Goal: Information Seeking & Learning: Learn about a topic

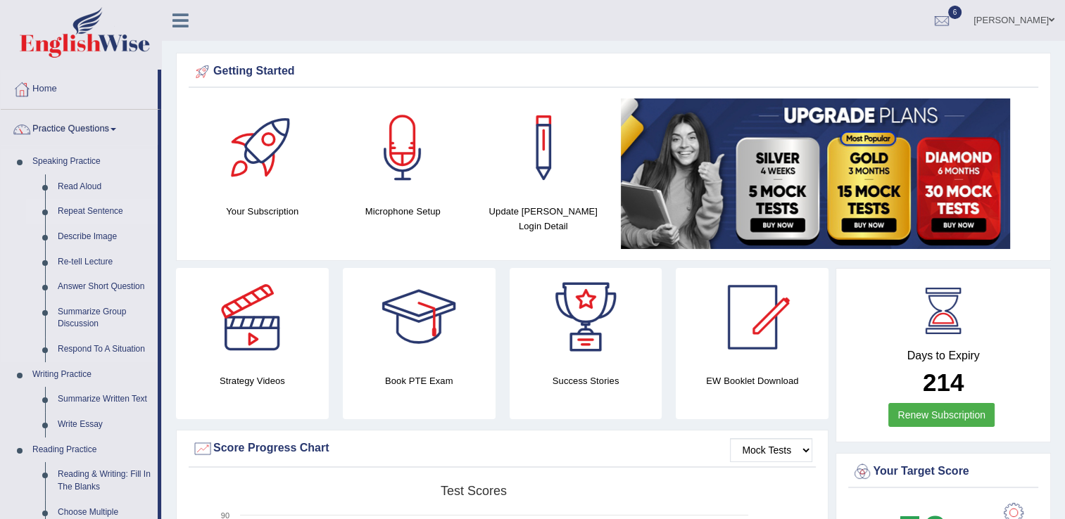
click at [107, 211] on link "Repeat Sentence" at bounding box center [104, 211] width 106 height 25
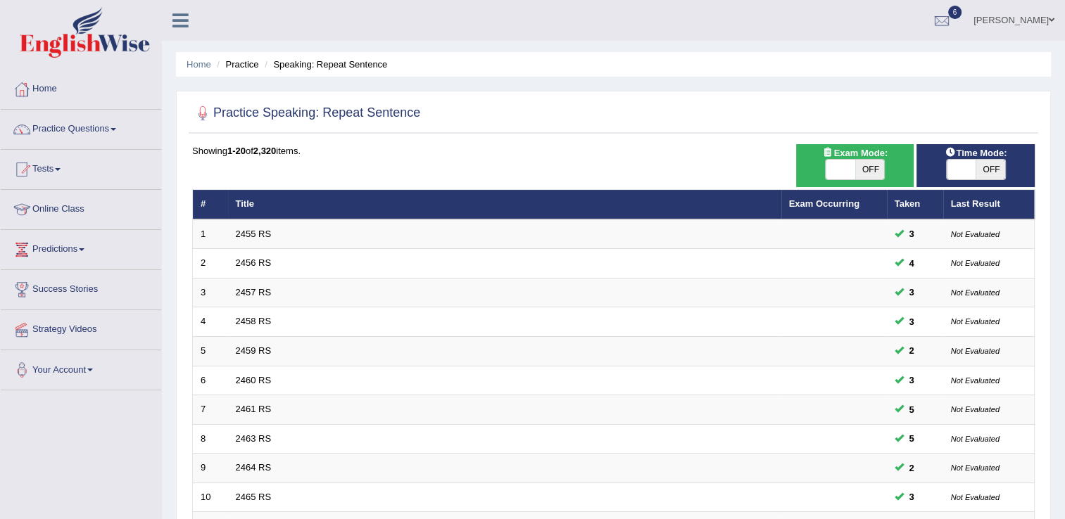
click at [856, 166] on span "OFF" at bounding box center [870, 170] width 30 height 20
checkbox input "true"
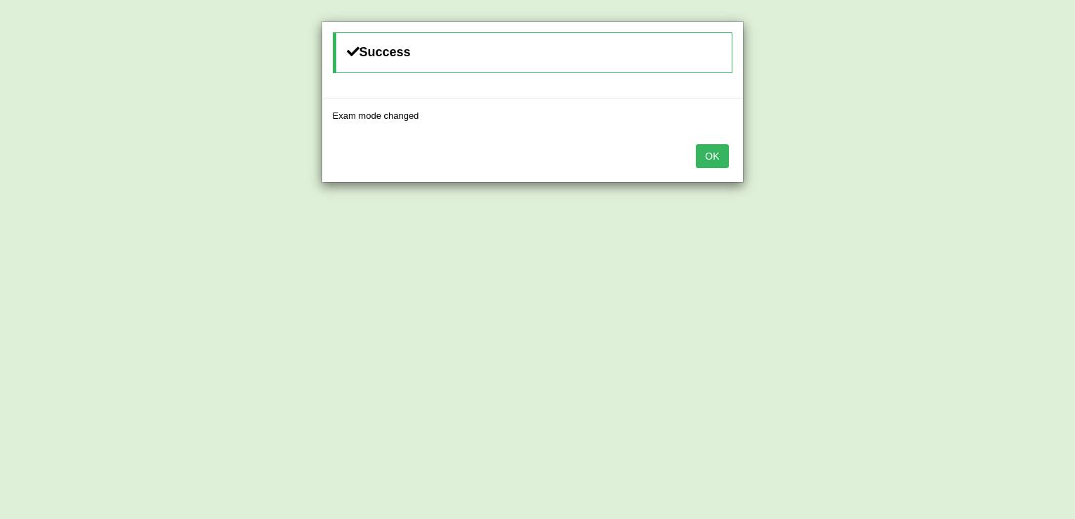
click at [714, 147] on button "OK" at bounding box center [712, 156] width 32 height 24
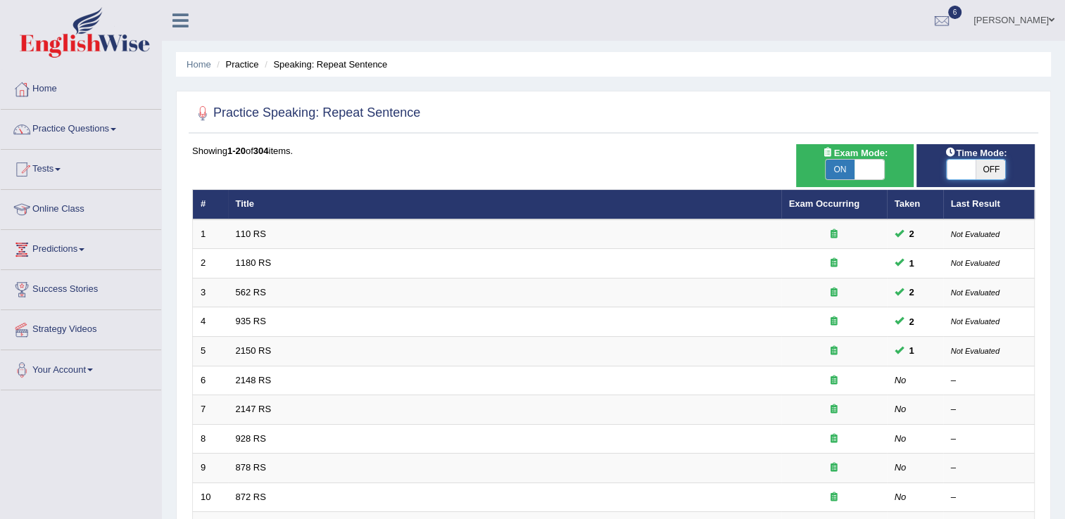
click at [958, 172] on span at bounding box center [962, 170] width 30 height 20
checkbox input "true"
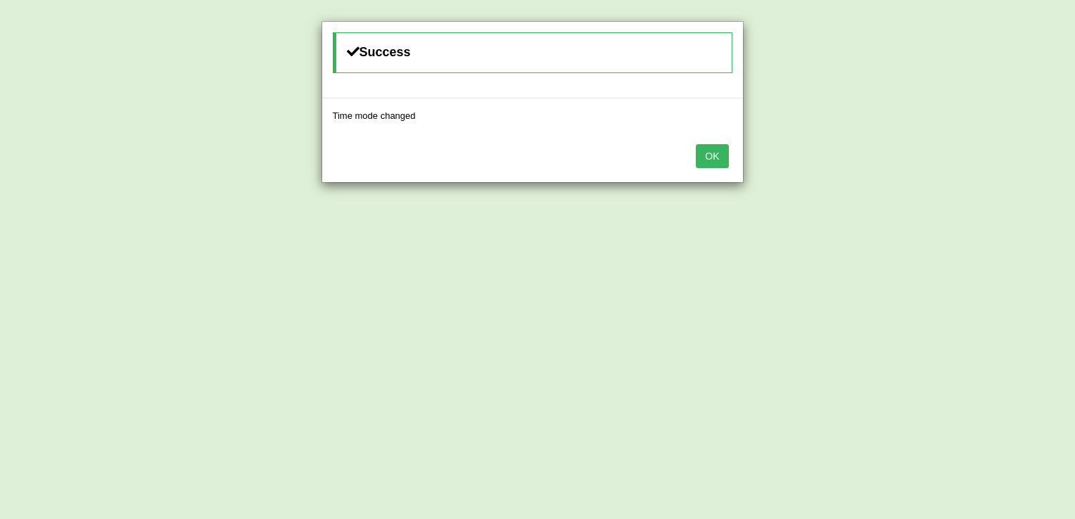
click at [958, 172] on div "Success Time mode changed OK" at bounding box center [537, 259] width 1075 height 519
click at [707, 152] on button "OK" at bounding box center [712, 156] width 32 height 24
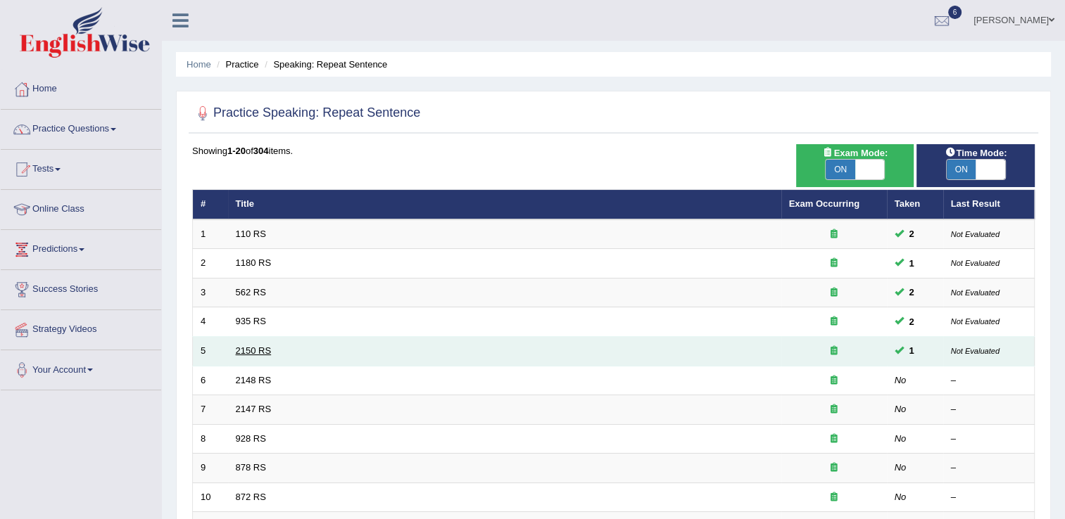
click at [241, 351] on link "2150 RS" at bounding box center [254, 351] width 36 height 11
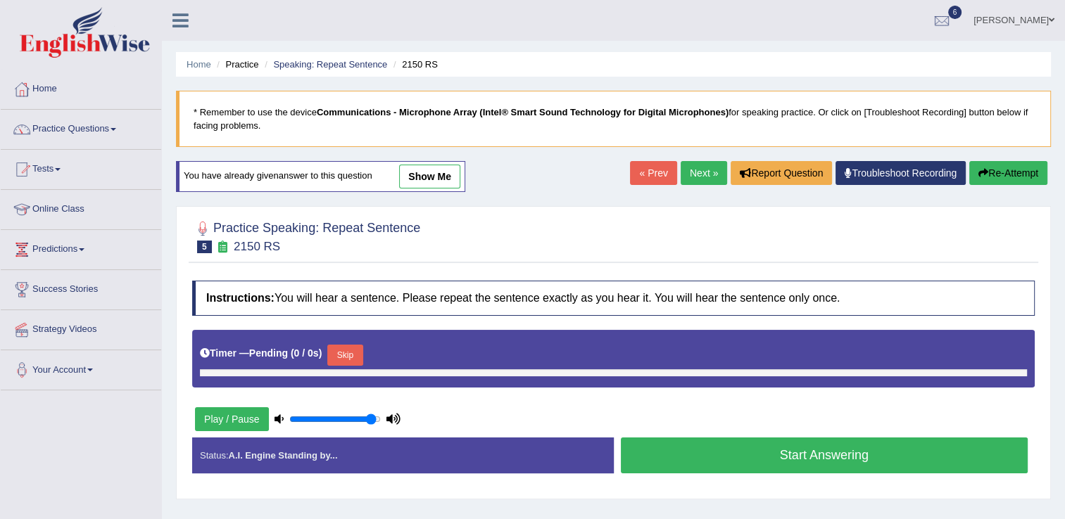
click at [340, 345] on button "Skip" at bounding box center [344, 355] width 35 height 21
click at [341, 353] on button "Skip" at bounding box center [344, 355] width 35 height 21
click at [346, 358] on button "Skip" at bounding box center [344, 355] width 35 height 21
click at [346, 357] on button "Skip" at bounding box center [344, 355] width 35 height 21
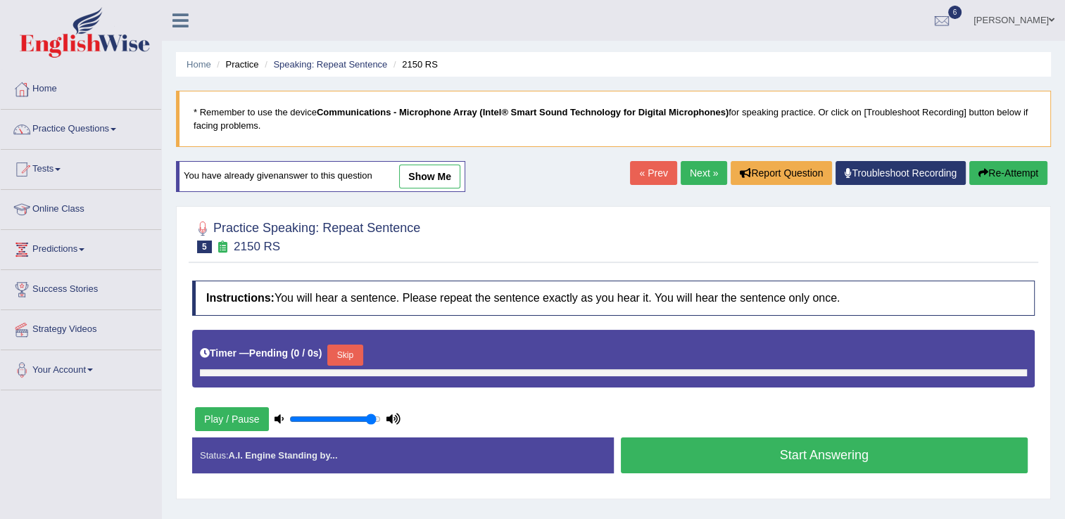
click at [759, 490] on div "Practice Speaking: Repeat Sentence 5 2150 RS Instructions: You will hear a sent…" at bounding box center [613, 352] width 875 height 293
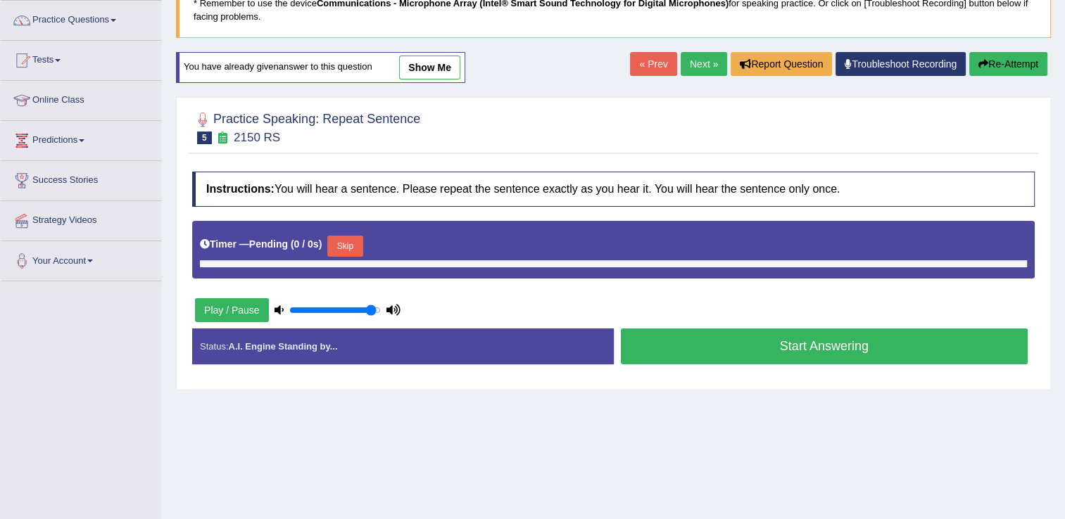
scroll to position [113, 0]
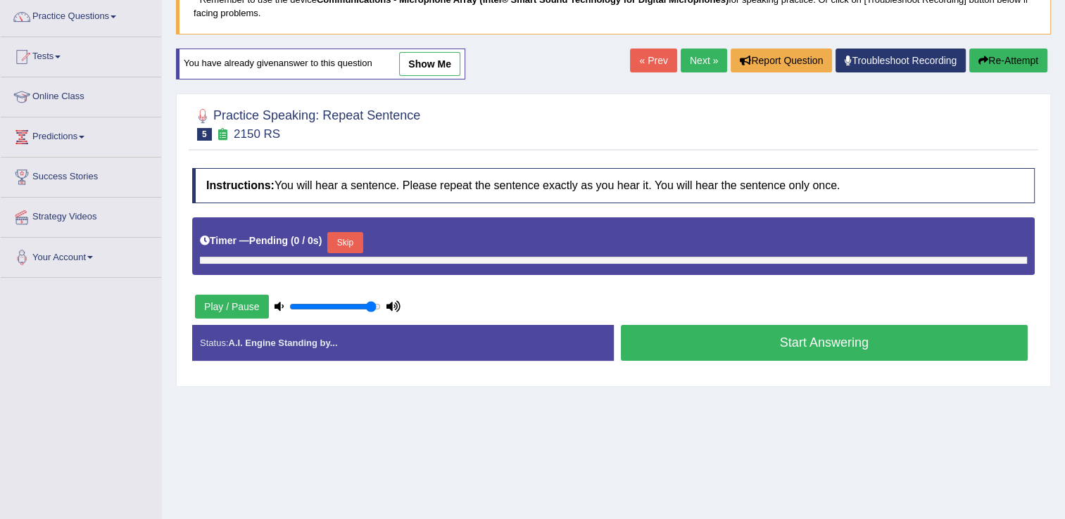
click at [343, 240] on button "Skip" at bounding box center [344, 242] width 35 height 21
click at [290, 305] on input "range" at bounding box center [334, 306] width 91 height 11
click at [317, 307] on input "range" at bounding box center [334, 306] width 91 height 11
click at [334, 307] on input "range" at bounding box center [334, 306] width 91 height 11
type input "0.65"
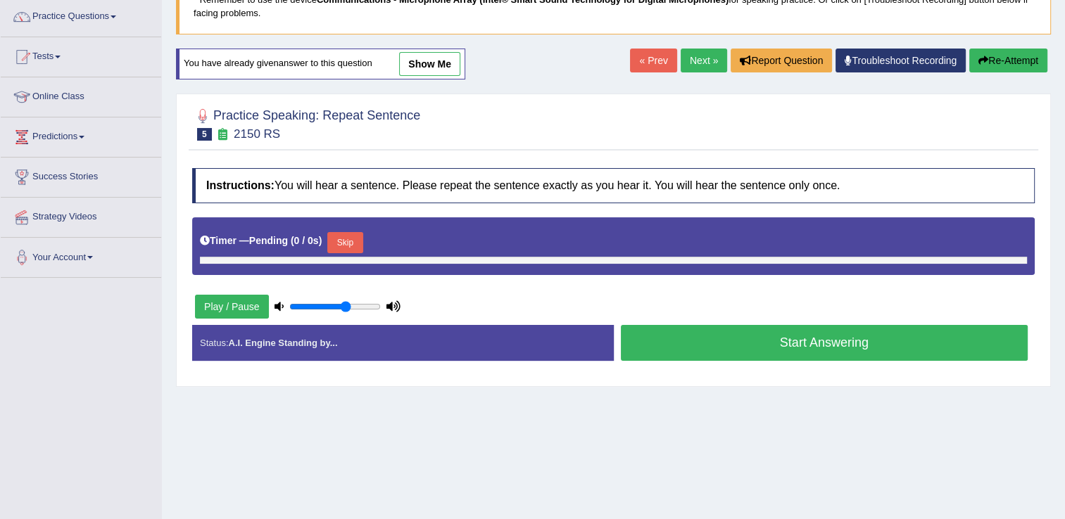
click at [346, 308] on input "range" at bounding box center [334, 306] width 91 height 11
click at [225, 308] on button "Play / Pause" at bounding box center [232, 307] width 74 height 24
click at [218, 308] on button "Play / Pause" at bounding box center [232, 307] width 74 height 24
click at [754, 337] on button "Start Answering" at bounding box center [825, 343] width 408 height 36
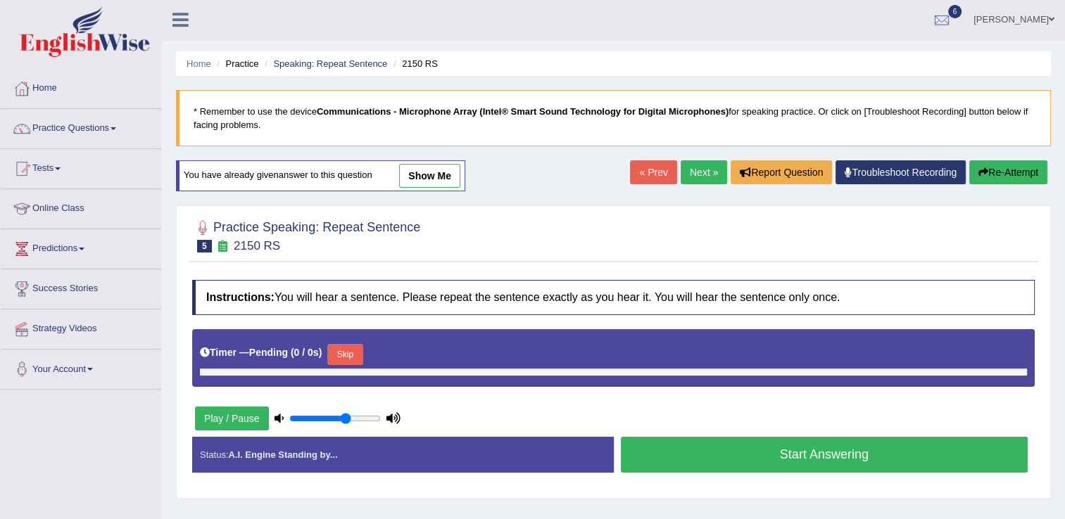
scroll to position [0, 0]
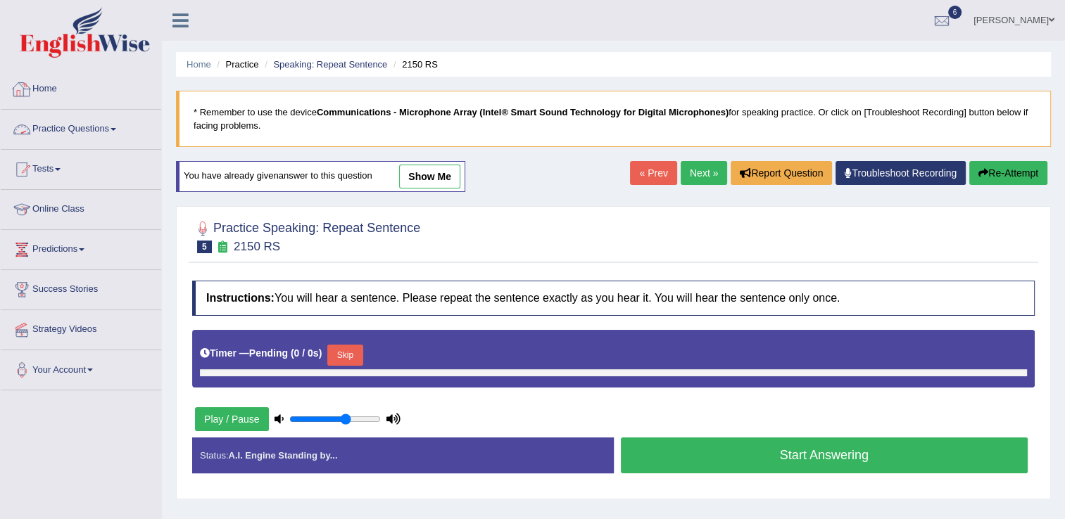
click at [65, 135] on link "Practice Questions" at bounding box center [81, 127] width 160 height 35
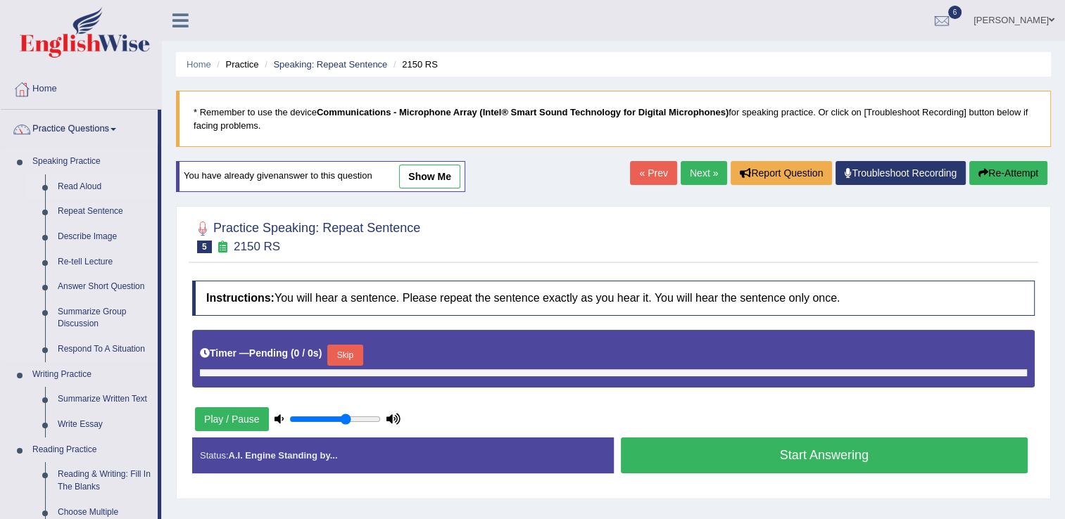
click at [86, 190] on link "Read Aloud" at bounding box center [104, 187] width 106 height 25
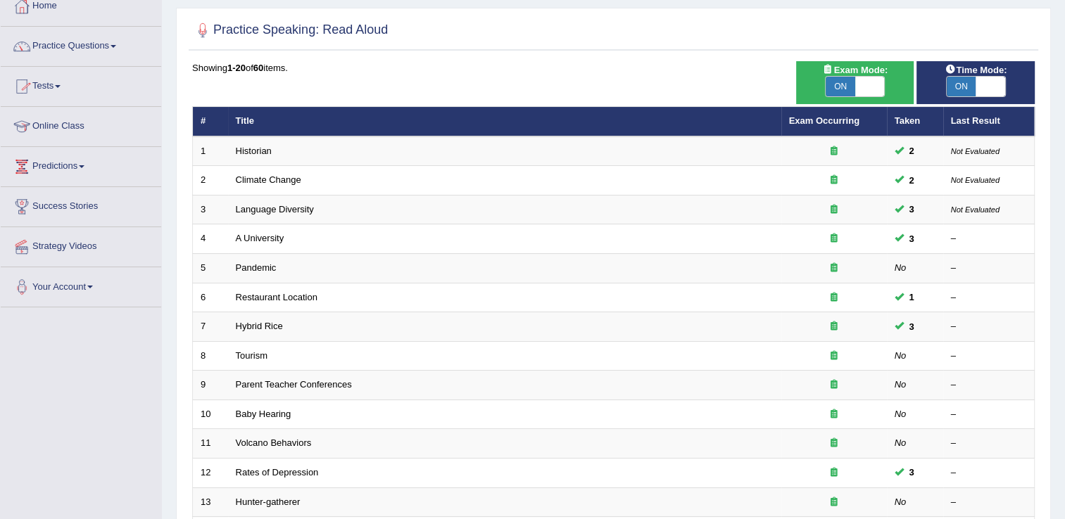
scroll to position [84, 0]
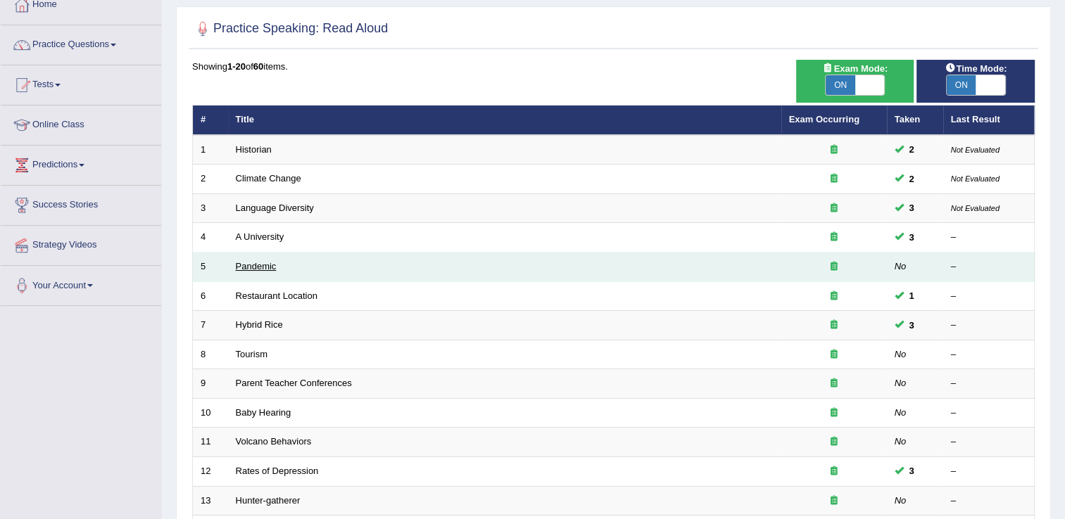
click at [259, 270] on link "Pandemic" at bounding box center [256, 266] width 41 height 11
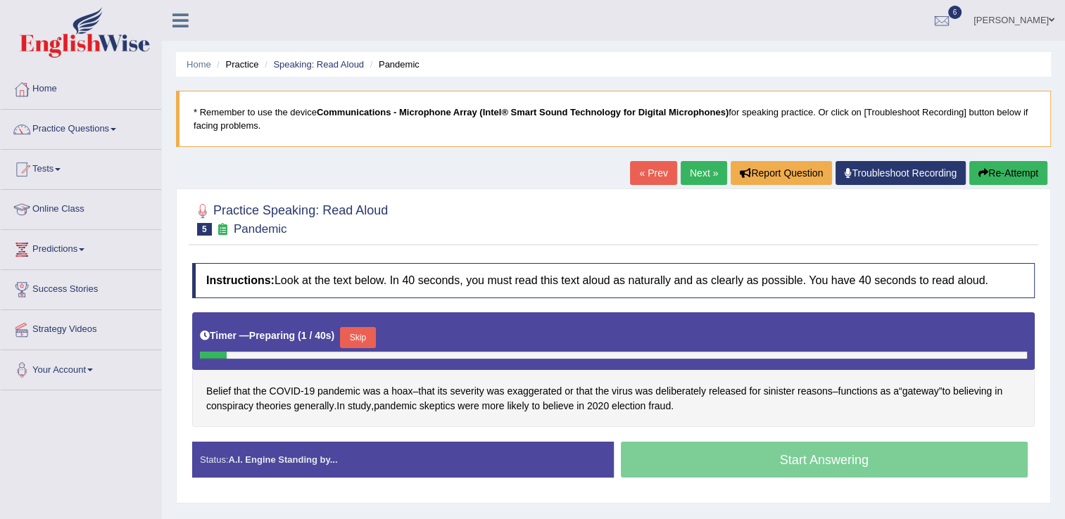
click at [355, 332] on button "Skip" at bounding box center [357, 337] width 35 height 21
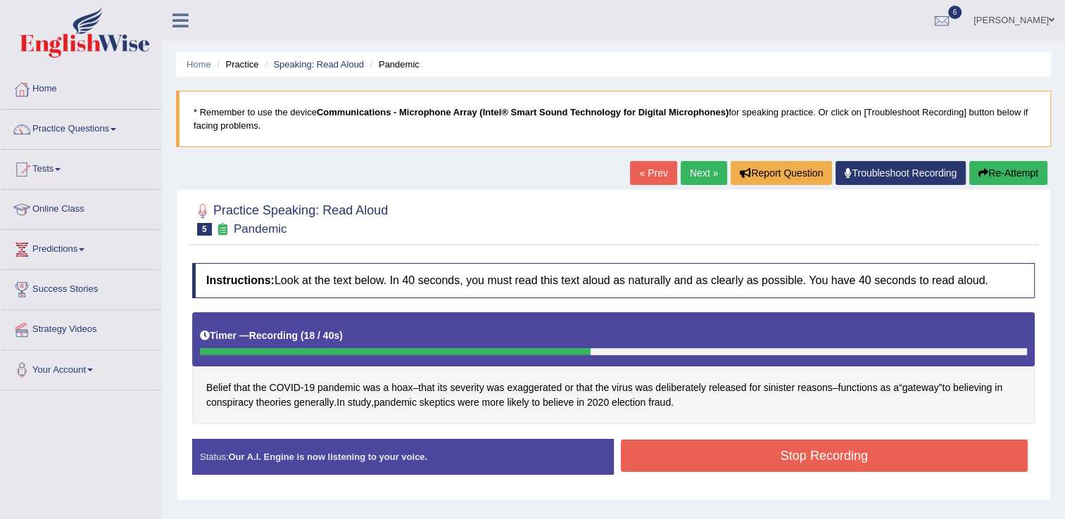
click at [774, 467] on button "Stop Recording" at bounding box center [825, 456] width 408 height 32
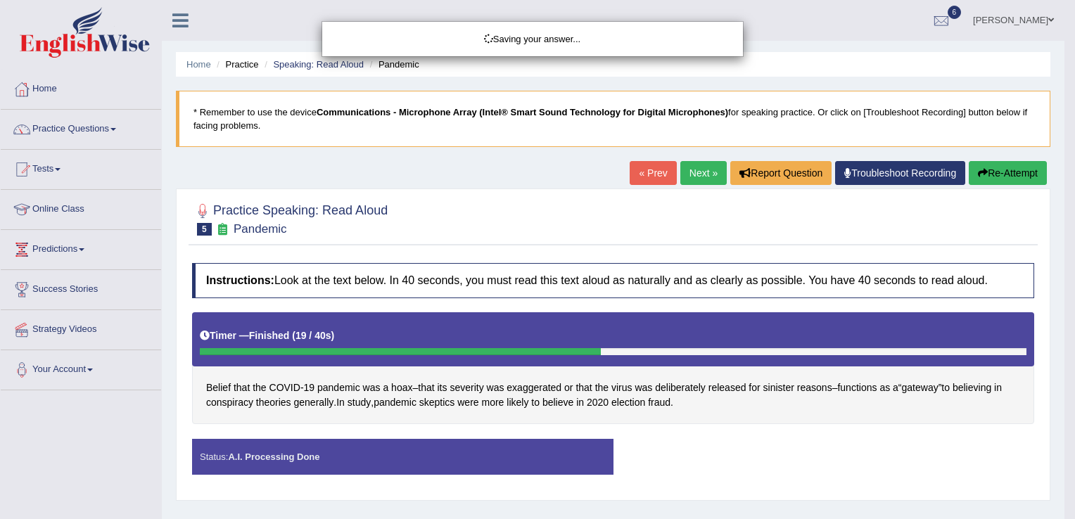
click at [994, 174] on div "Saving your answer..." at bounding box center [537, 259] width 1075 height 519
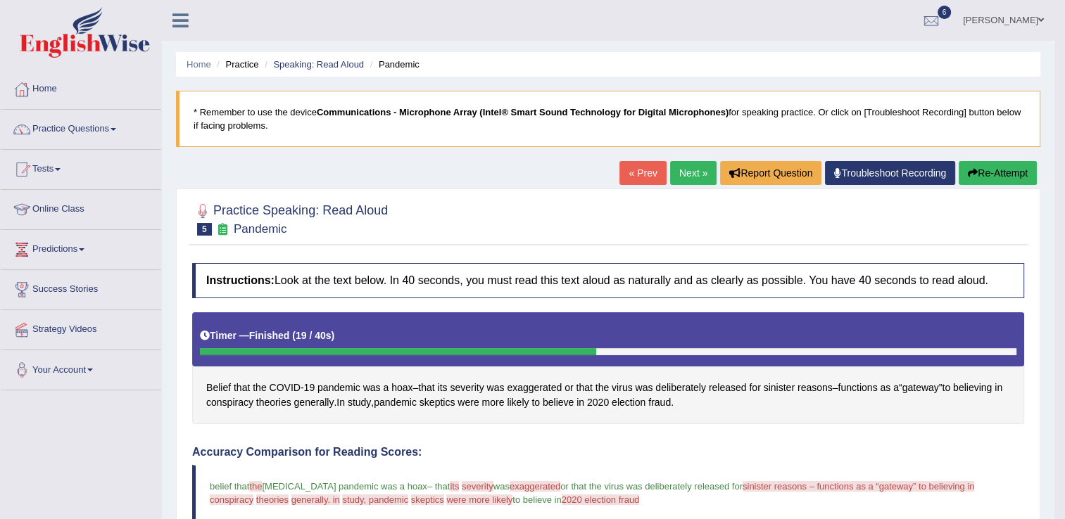
click at [994, 177] on button "Re-Attempt" at bounding box center [998, 173] width 78 height 24
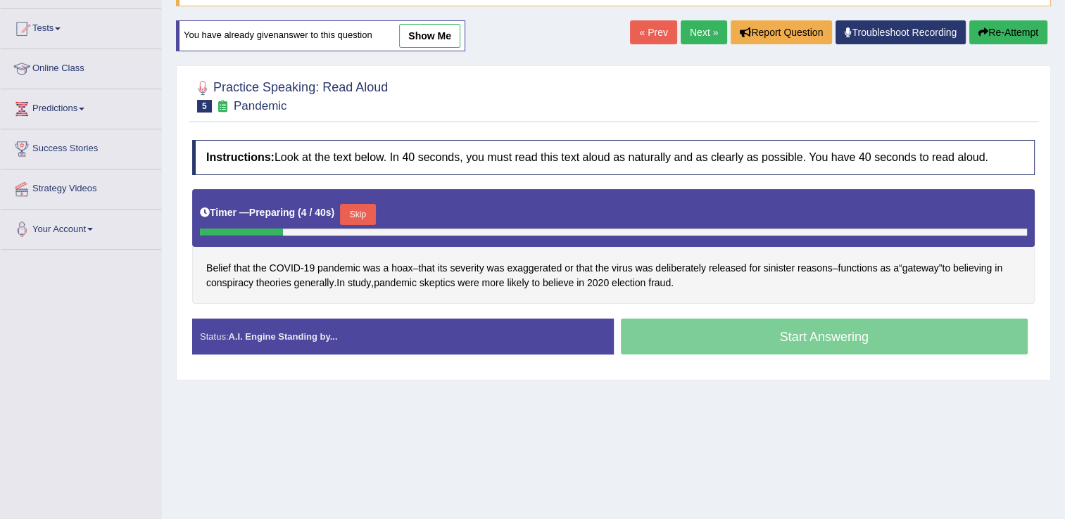
scroll to position [169, 0]
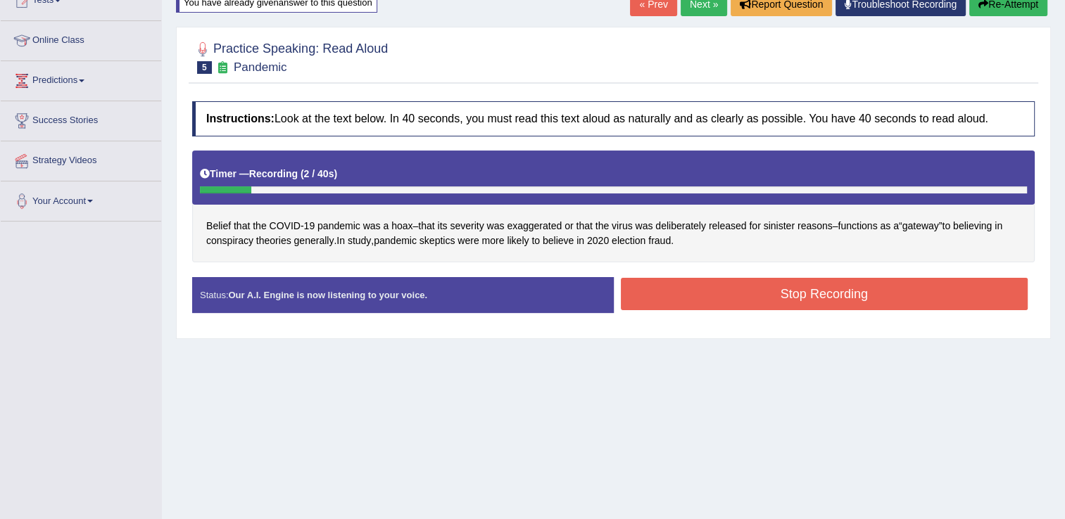
click at [788, 293] on button "Stop Recording" at bounding box center [825, 294] width 408 height 32
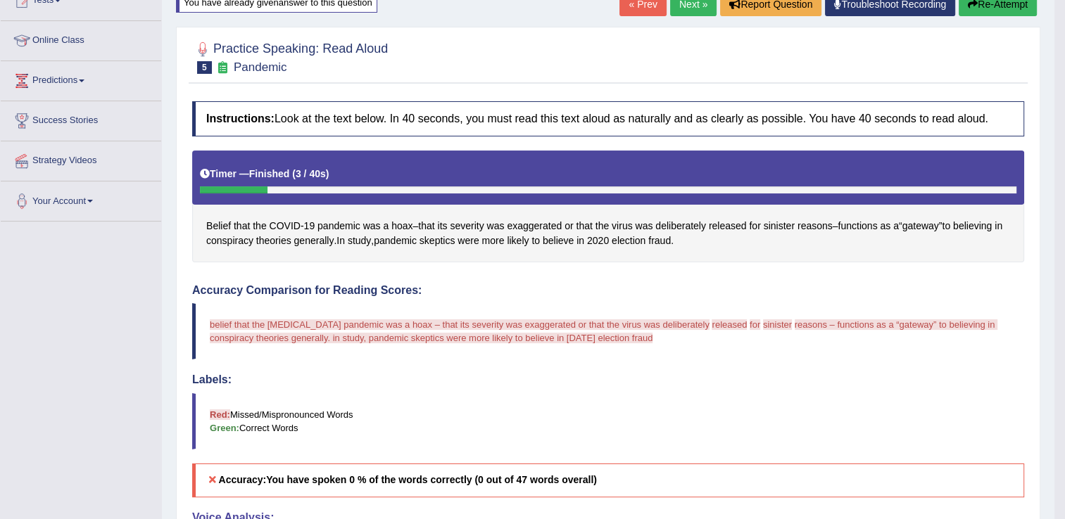
click at [788, 293] on h4 "Accuracy Comparison for Reading Scores:" at bounding box center [608, 290] width 832 height 13
click at [455, 239] on span "skeptics" at bounding box center [437, 241] width 36 height 15
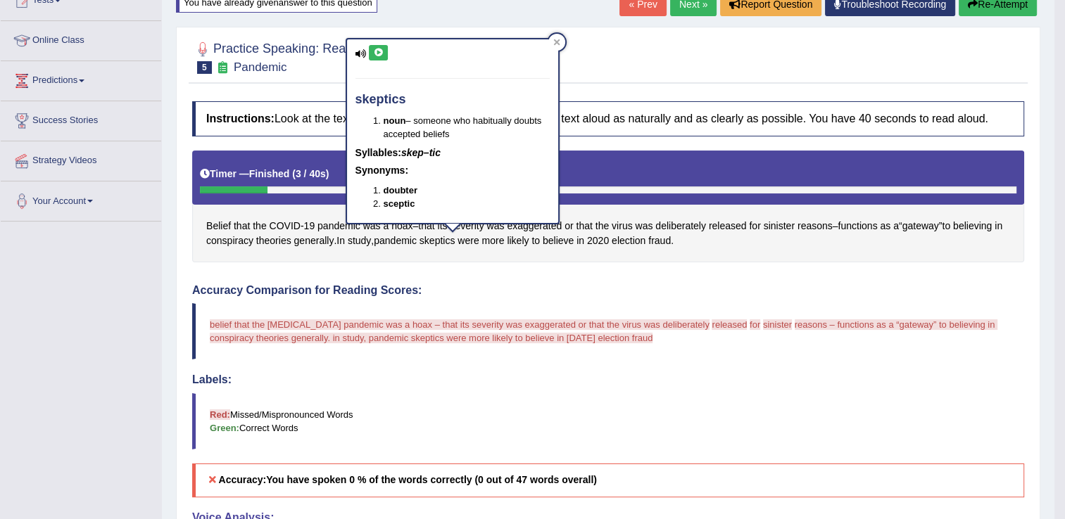
click at [462, 274] on div "Instructions: Look at the text below. In 40 seconds, you must read this text al…" at bounding box center [608, 426] width 839 height 665
